Goal: Task Accomplishment & Management: Complete application form

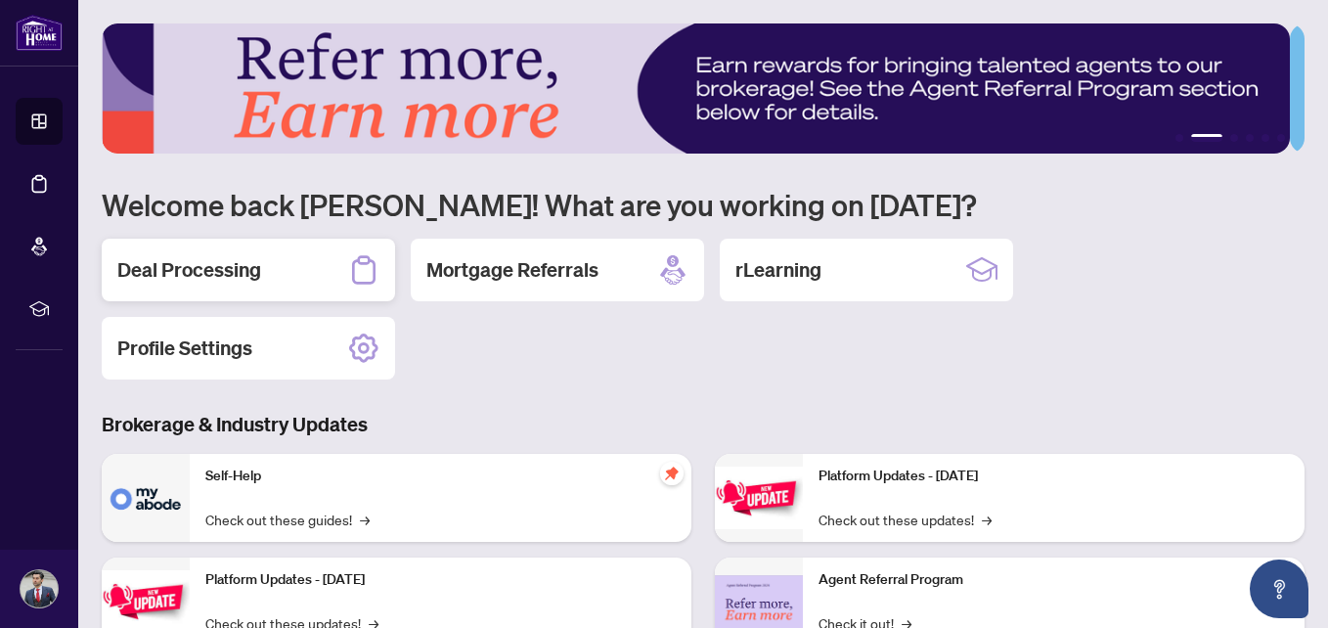
click at [337, 268] on div "Deal Processing" at bounding box center [248, 270] width 293 height 63
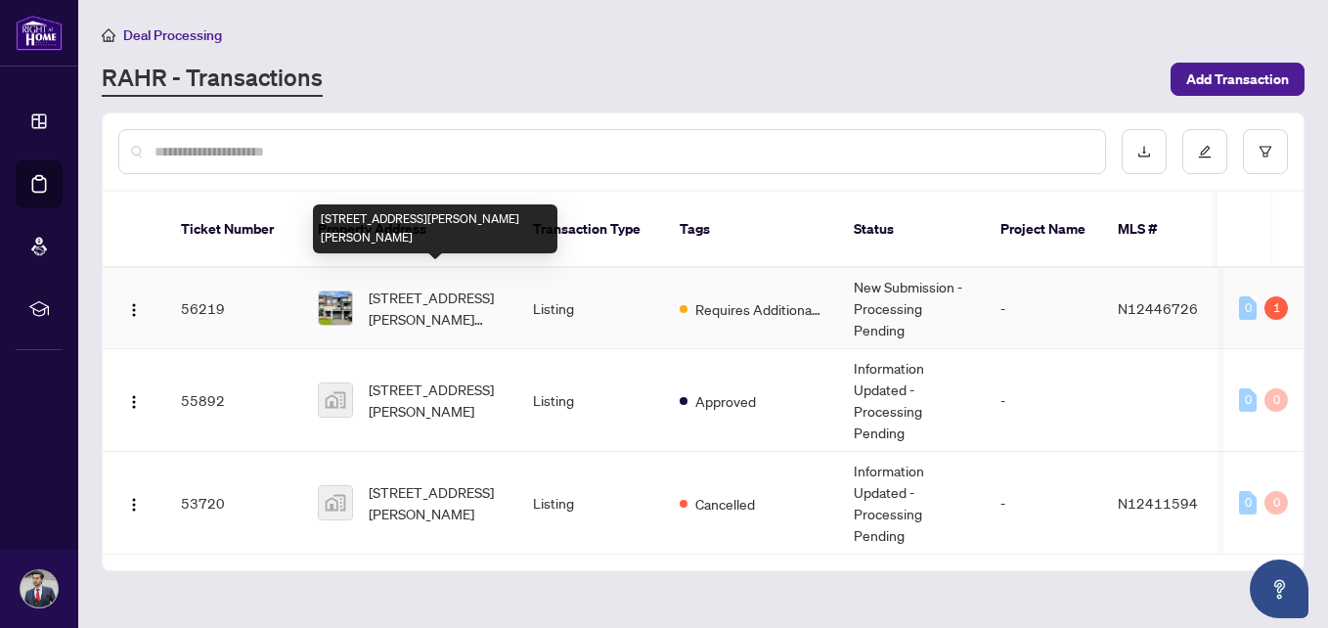
click at [472, 300] on span "[STREET_ADDRESS][PERSON_NAME][PERSON_NAME]" at bounding box center [435, 308] width 133 height 43
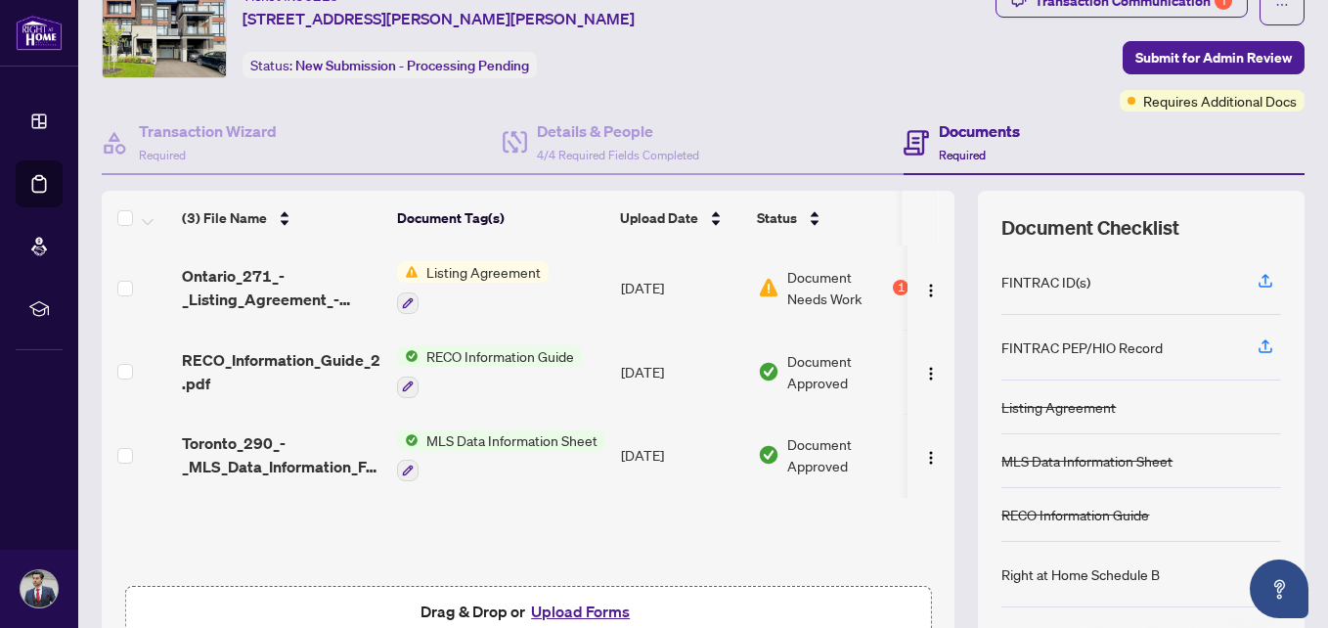
scroll to position [84, 0]
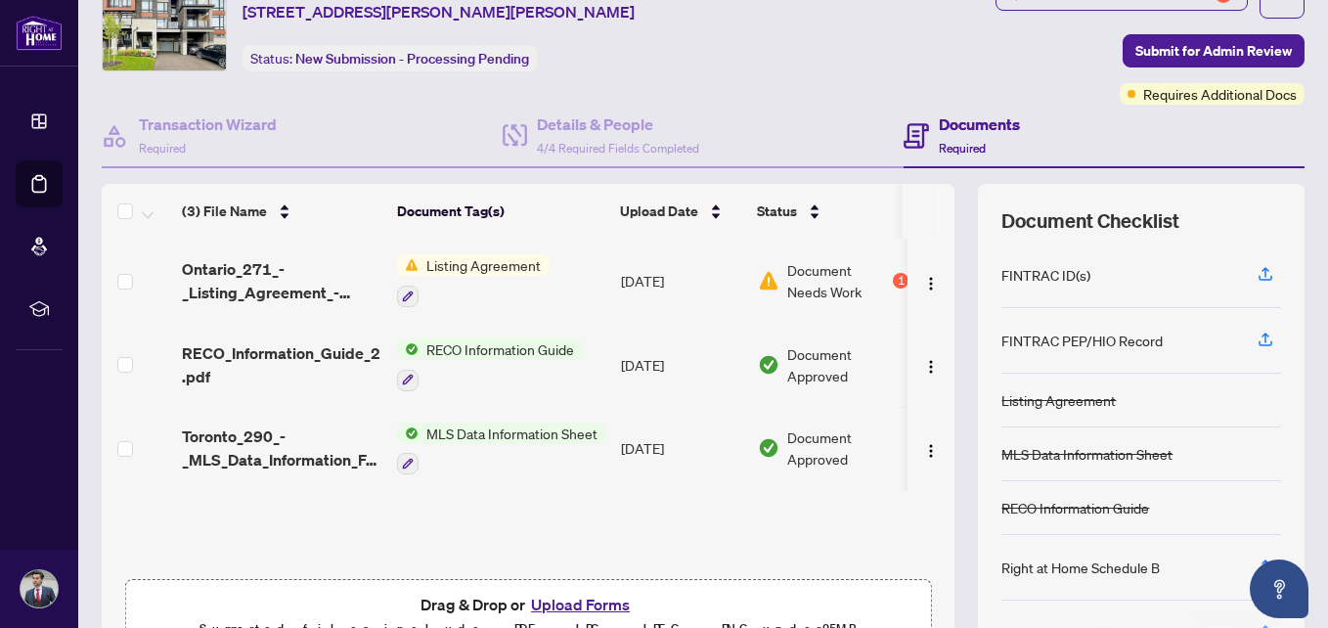
click at [532, 275] on span "Listing Agreement" at bounding box center [484, 265] width 130 height 22
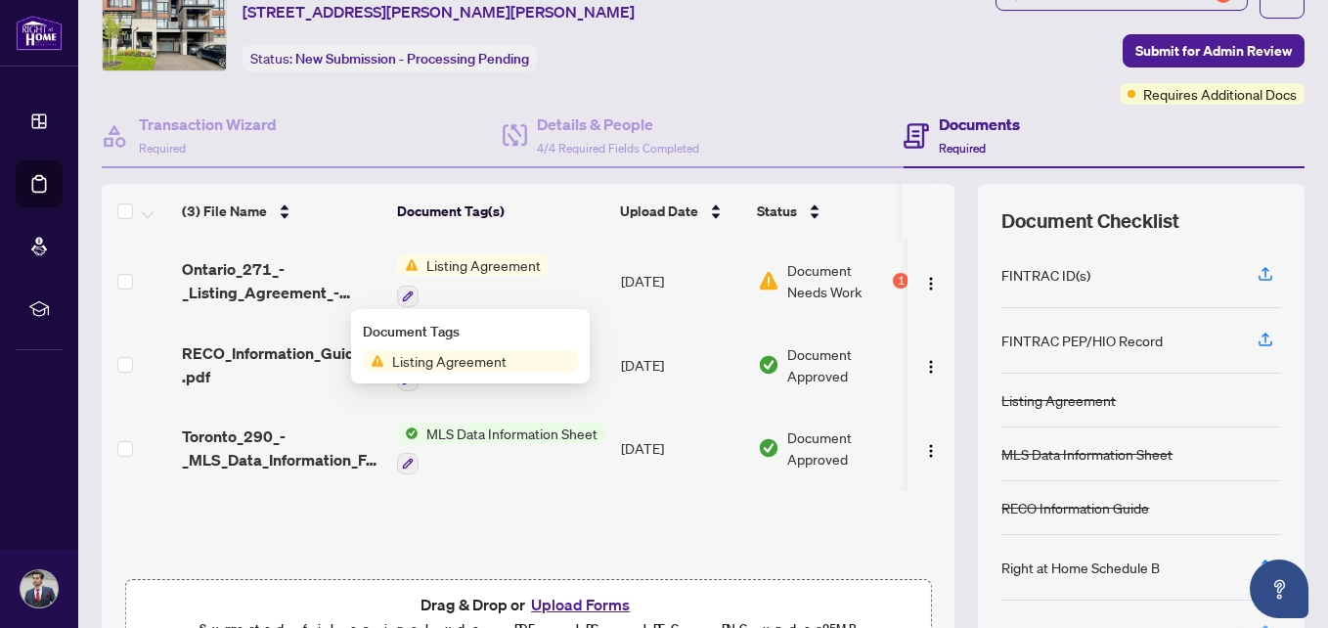
click at [436, 362] on span "Listing Agreement" at bounding box center [449, 361] width 130 height 22
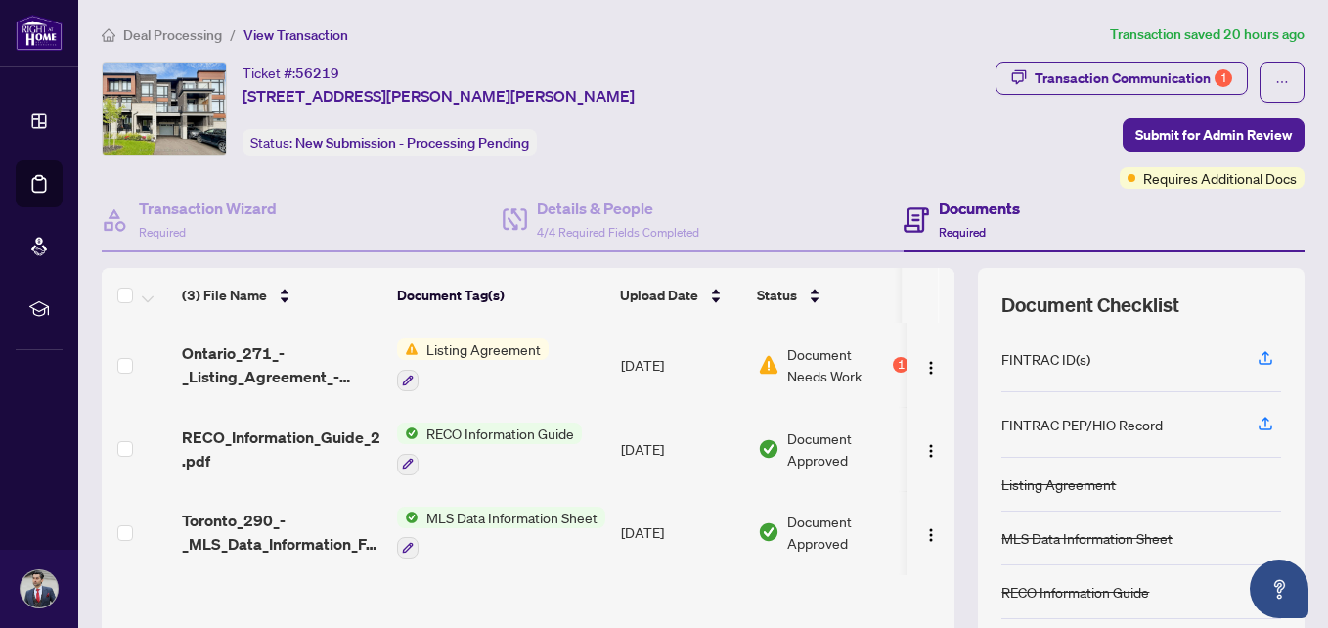
scroll to position [192, 0]
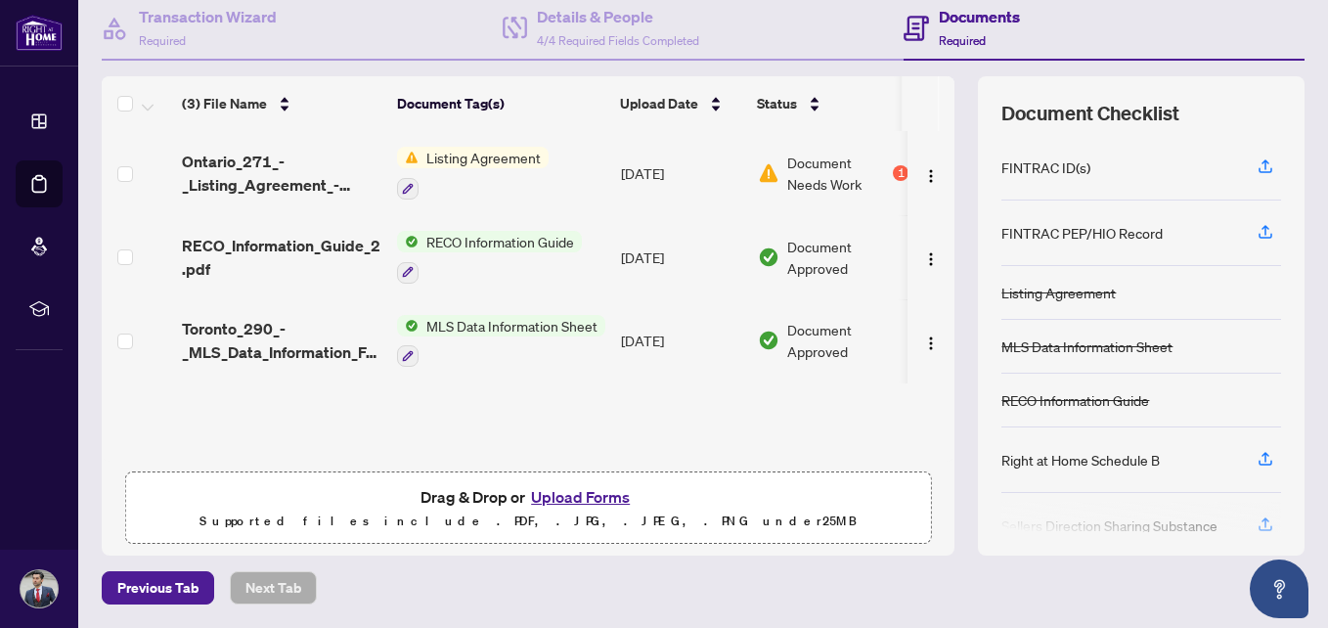
click at [552, 497] on button "Upload Forms" at bounding box center [580, 496] width 111 height 25
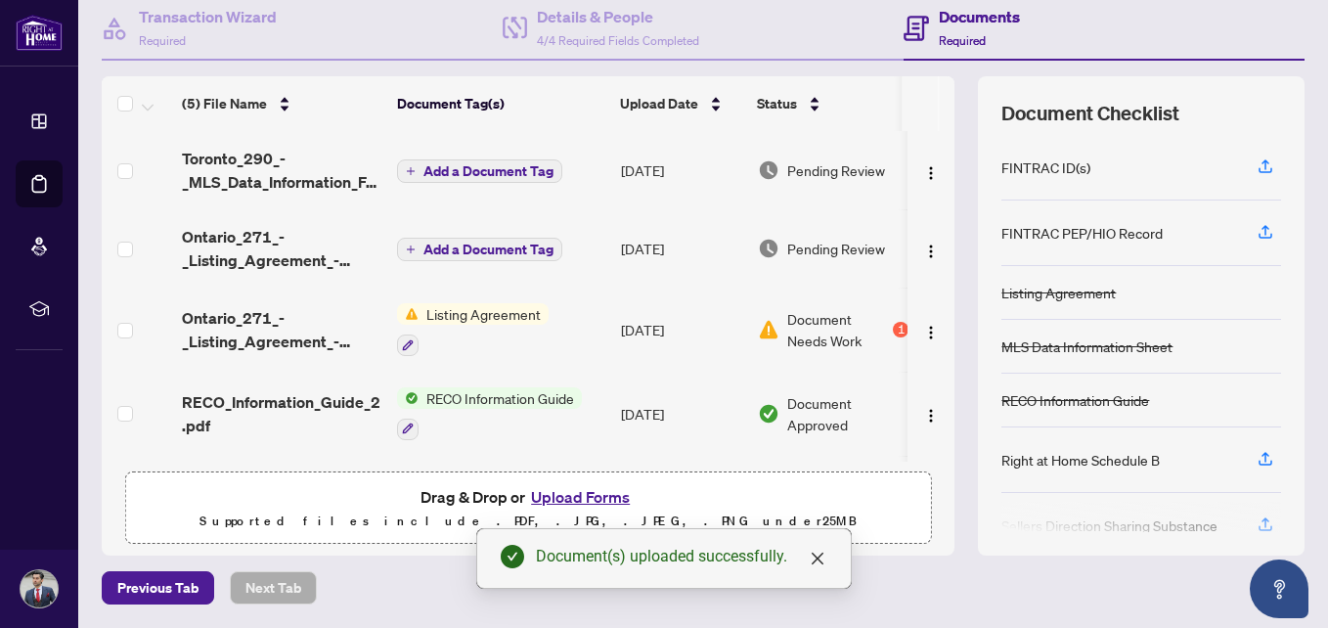
scroll to position [0, 0]
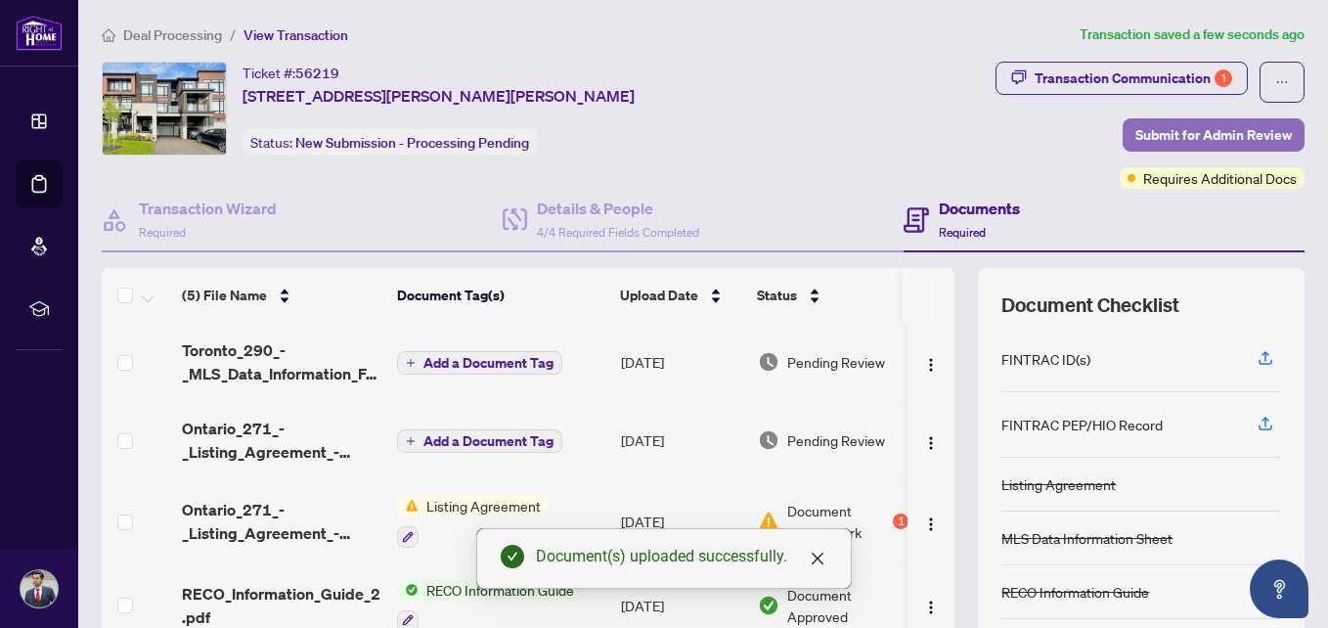
click at [1219, 130] on span "Submit for Admin Review" at bounding box center [1214, 134] width 157 height 31
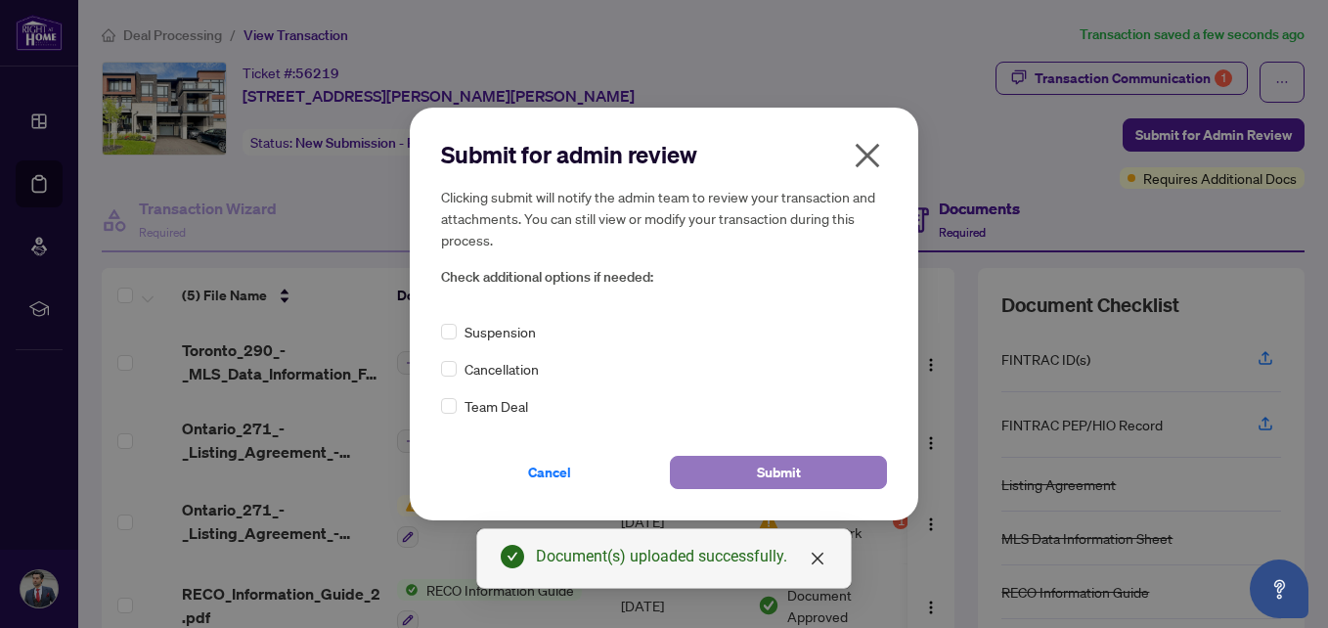
click at [827, 484] on button "Submit" at bounding box center [778, 472] width 217 height 33
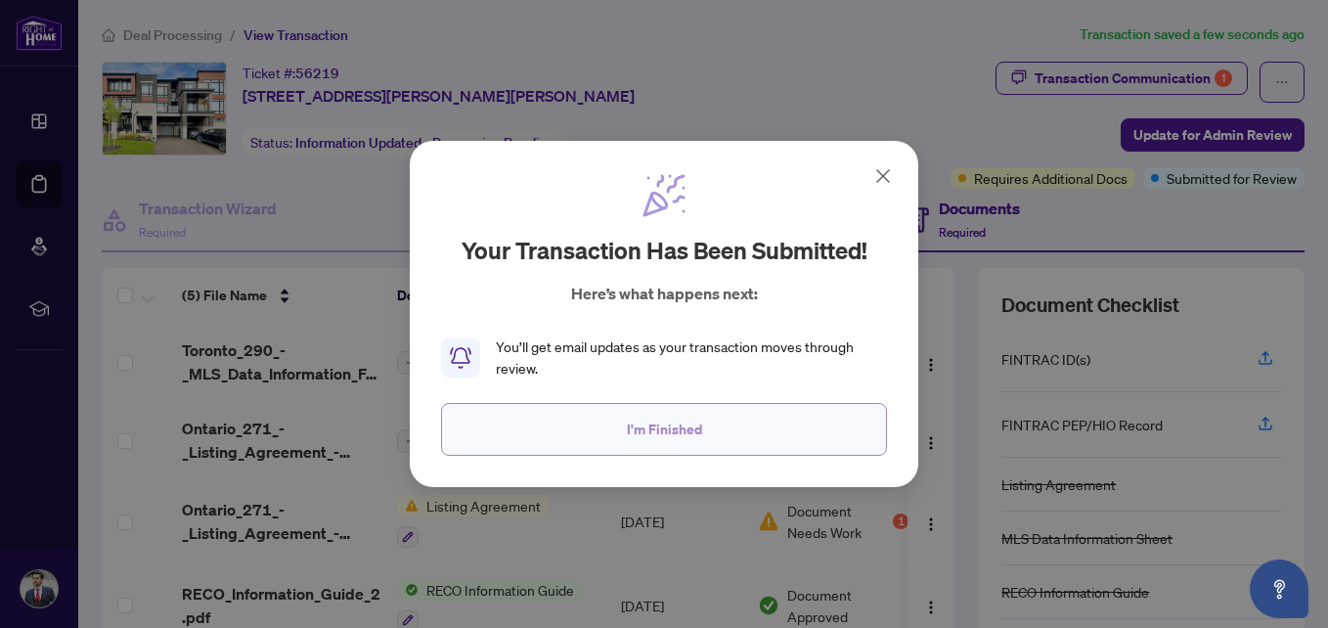
click at [741, 434] on button "I'm Finished" at bounding box center [664, 429] width 446 height 53
